Goal: Check status: Check status

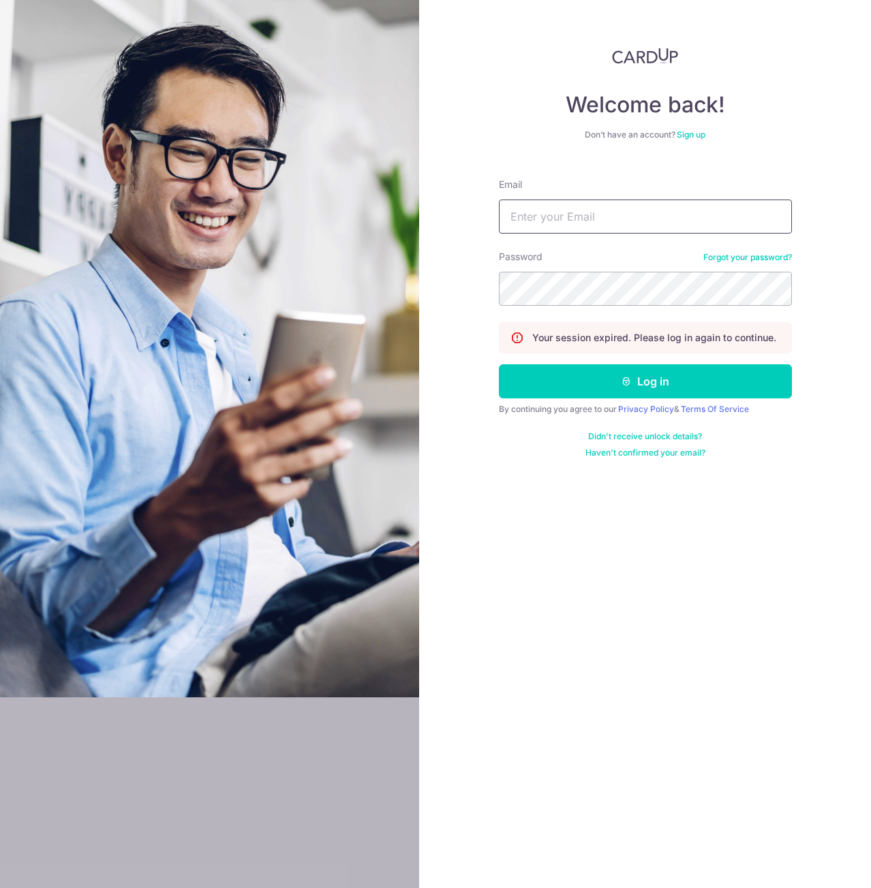
click at [549, 218] on input "Email" at bounding box center [645, 217] width 293 height 34
click at [499, 364] on button "Log in" at bounding box center [645, 381] width 293 height 34
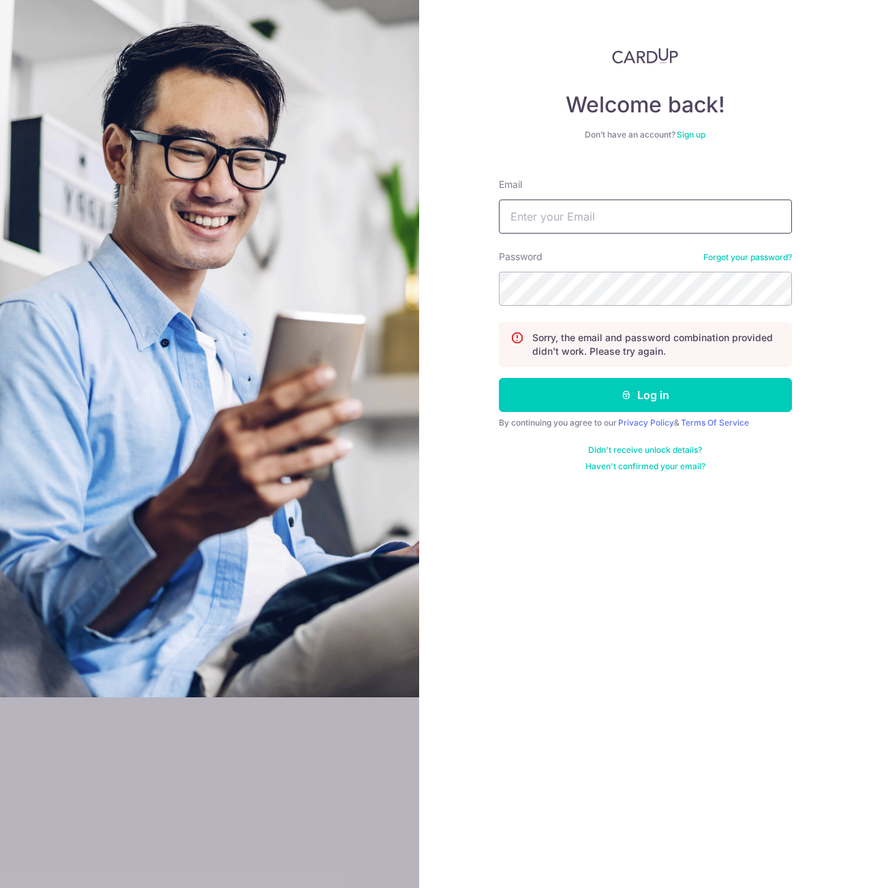
click at [619, 231] on input "Email" at bounding box center [645, 217] width 293 height 34
type input "[EMAIL_ADDRESS][DOMAIN_NAME]"
click at [499, 378] on button "Log in" at bounding box center [645, 395] width 293 height 34
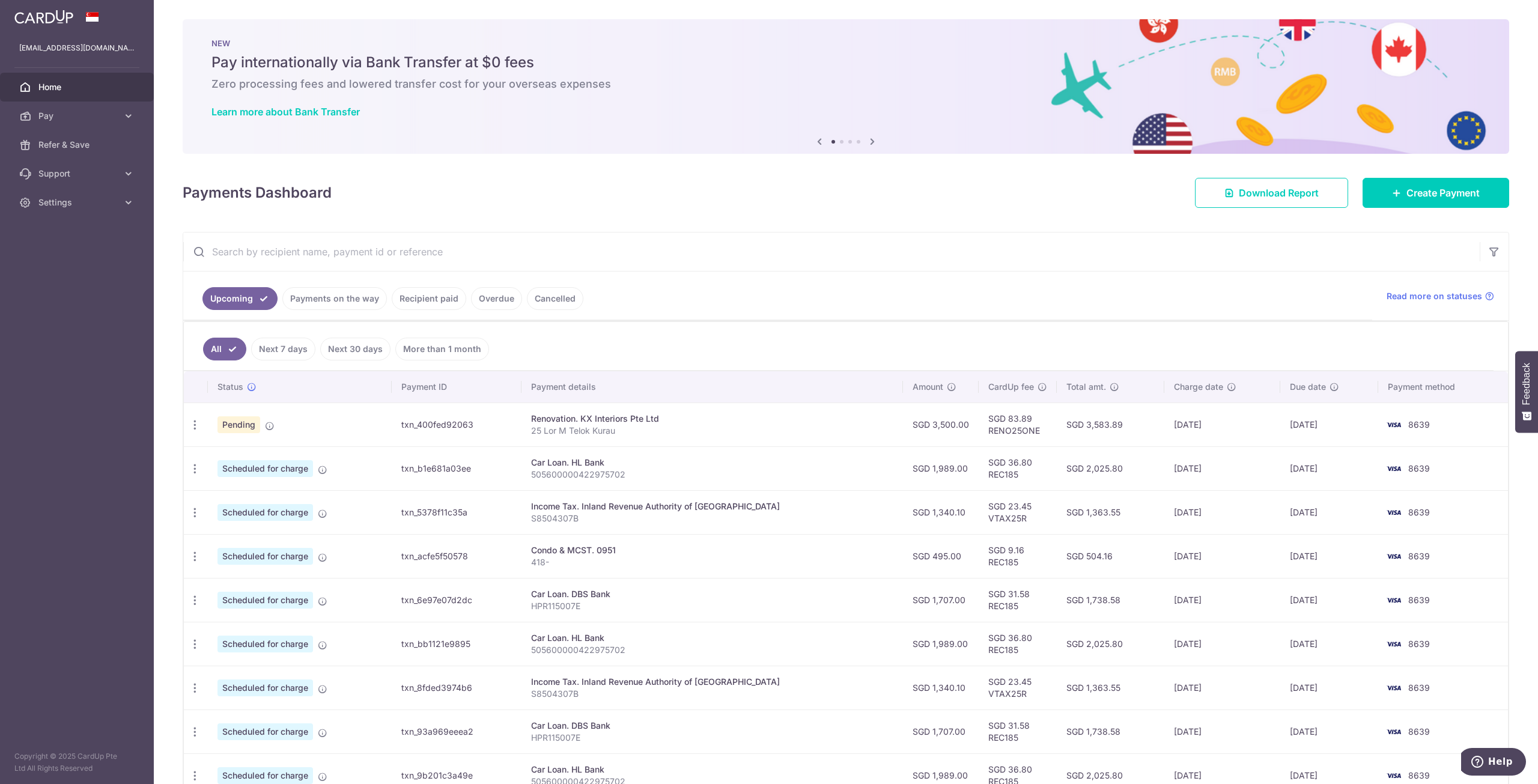
click at [359, 303] on link "Payments on the way" at bounding box center [334, 299] width 105 height 23
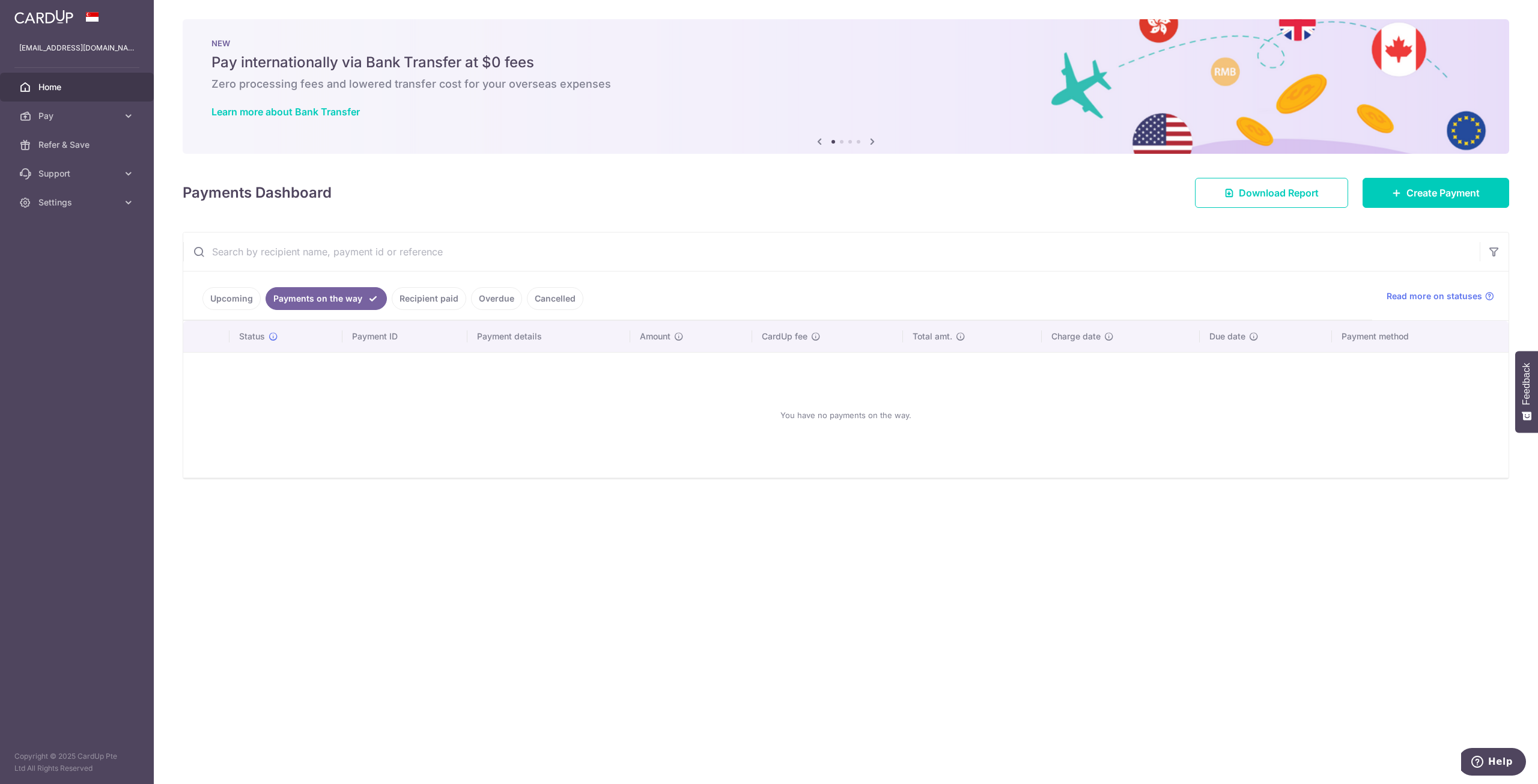
click at [415, 298] on link "Recipient paid" at bounding box center [429, 299] width 74 height 23
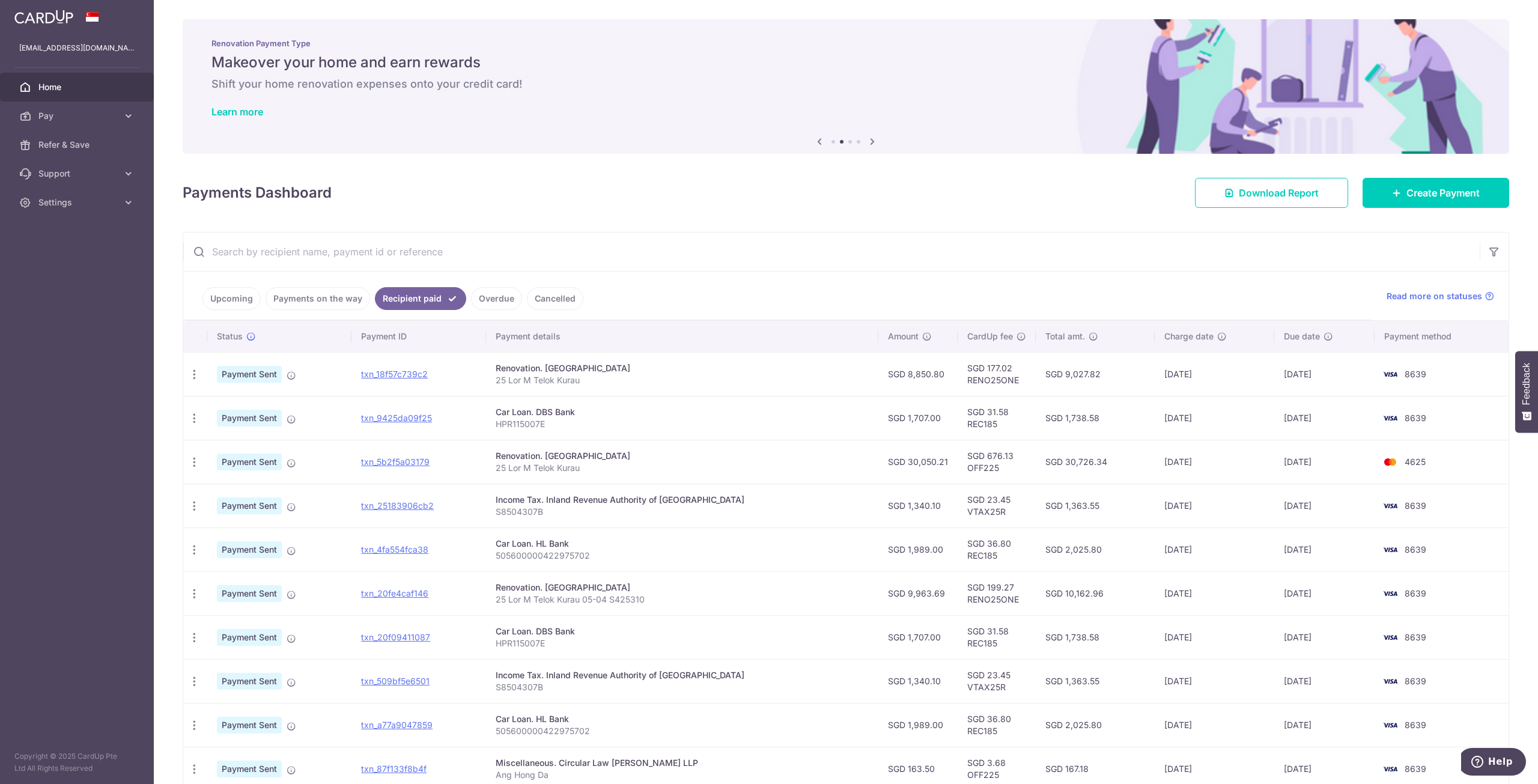
drag, startPoint x: 889, startPoint y: 596, endPoint x: 921, endPoint y: 596, distance: 32.0
click at [767, 596] on td "SGD 9,963.69" at bounding box center [918, 594] width 79 height 44
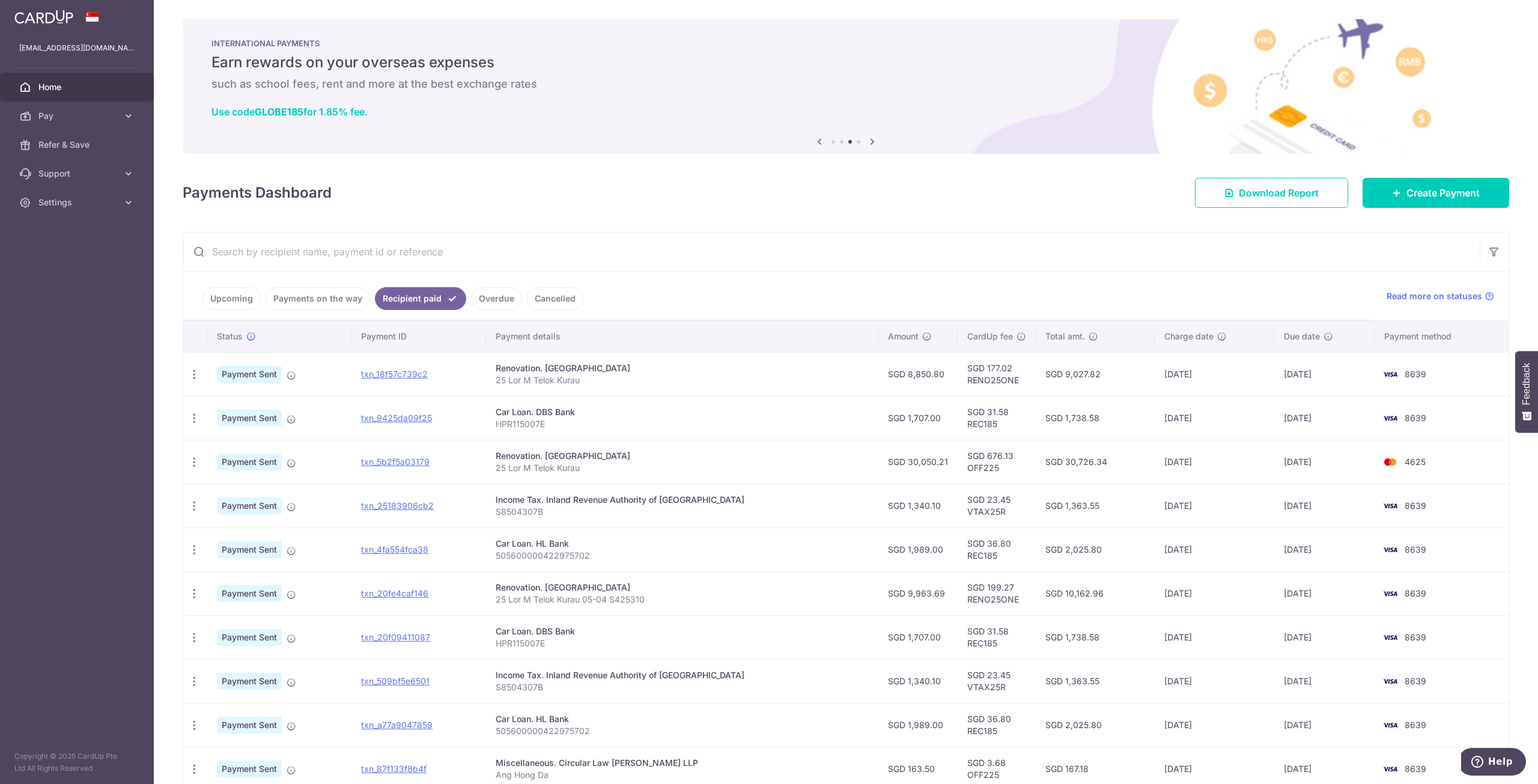
click at [601, 588] on div "Renovation. [GEOGRAPHIC_DATA]" at bounding box center [682, 587] width 373 height 12
drag, startPoint x: 601, startPoint y: 588, endPoint x: 631, endPoint y: 587, distance: 30.0
click at [631, 587] on div "Renovation. [GEOGRAPHIC_DATA]" at bounding box center [682, 587] width 373 height 12
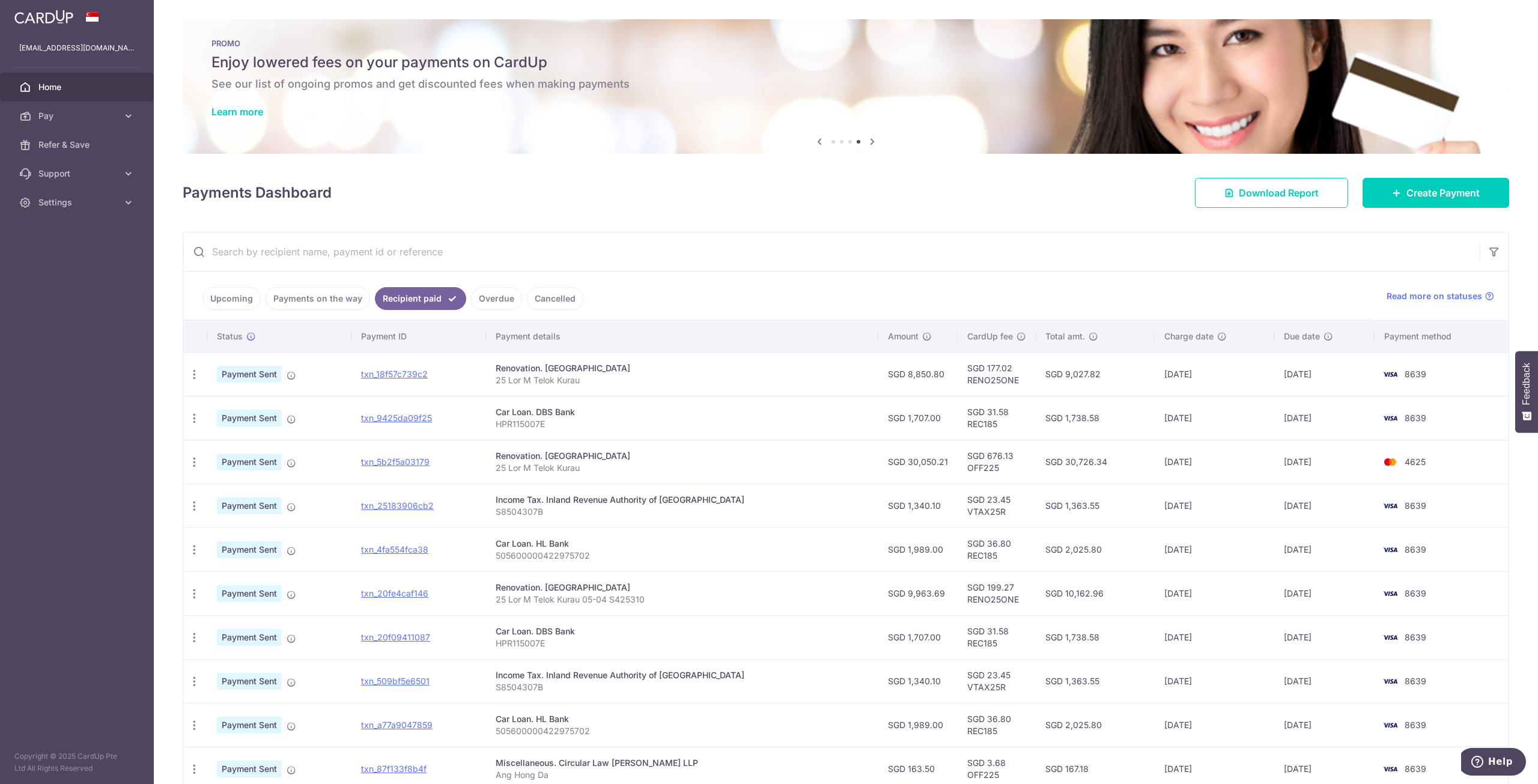
click at [225, 292] on link "Upcoming" at bounding box center [232, 299] width 58 height 23
